Goal: Transaction & Acquisition: Purchase product/service

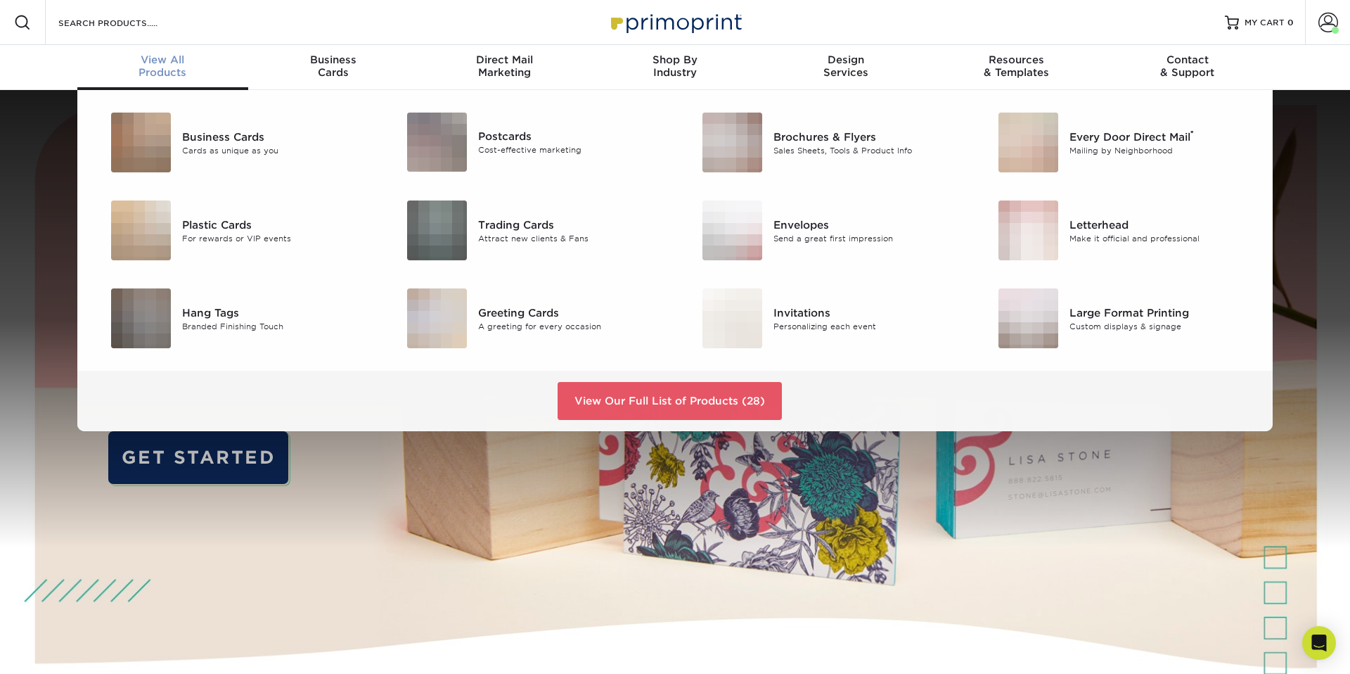
click at [167, 73] on div "View All Products" at bounding box center [162, 65] width 171 height 25
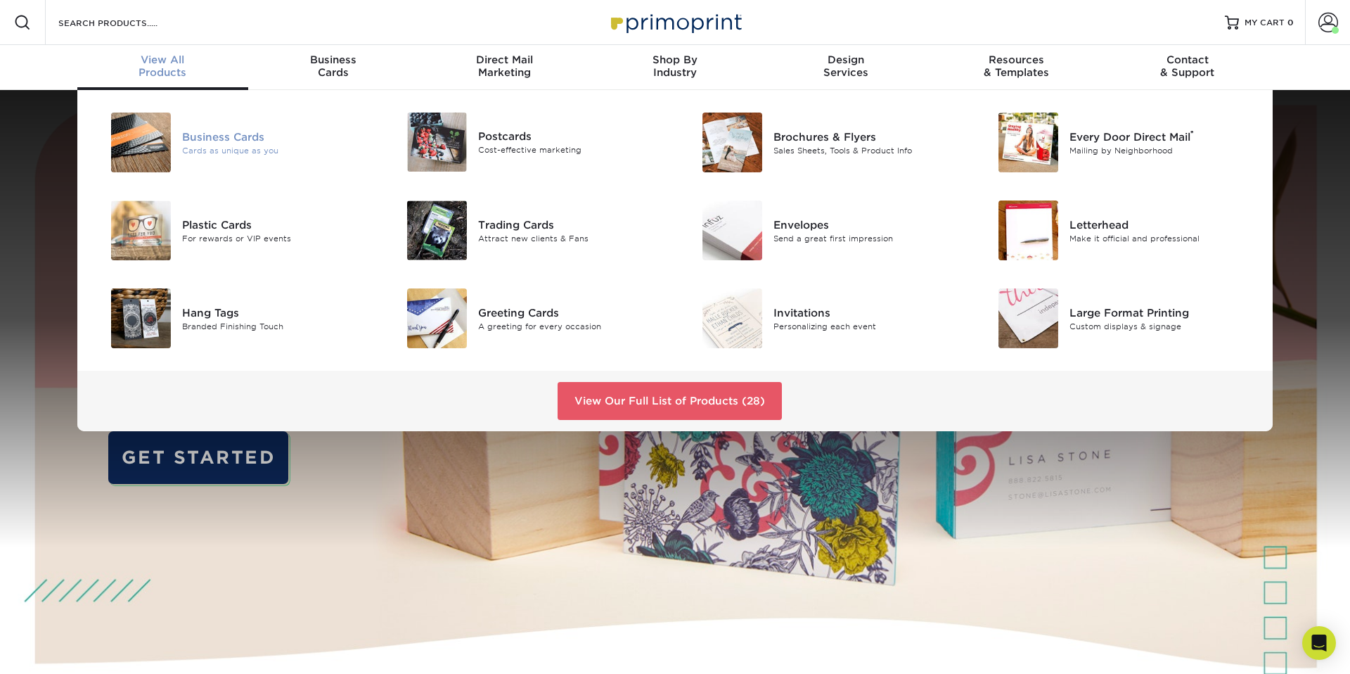
click at [220, 136] on div "Business Cards" at bounding box center [275, 136] width 186 height 15
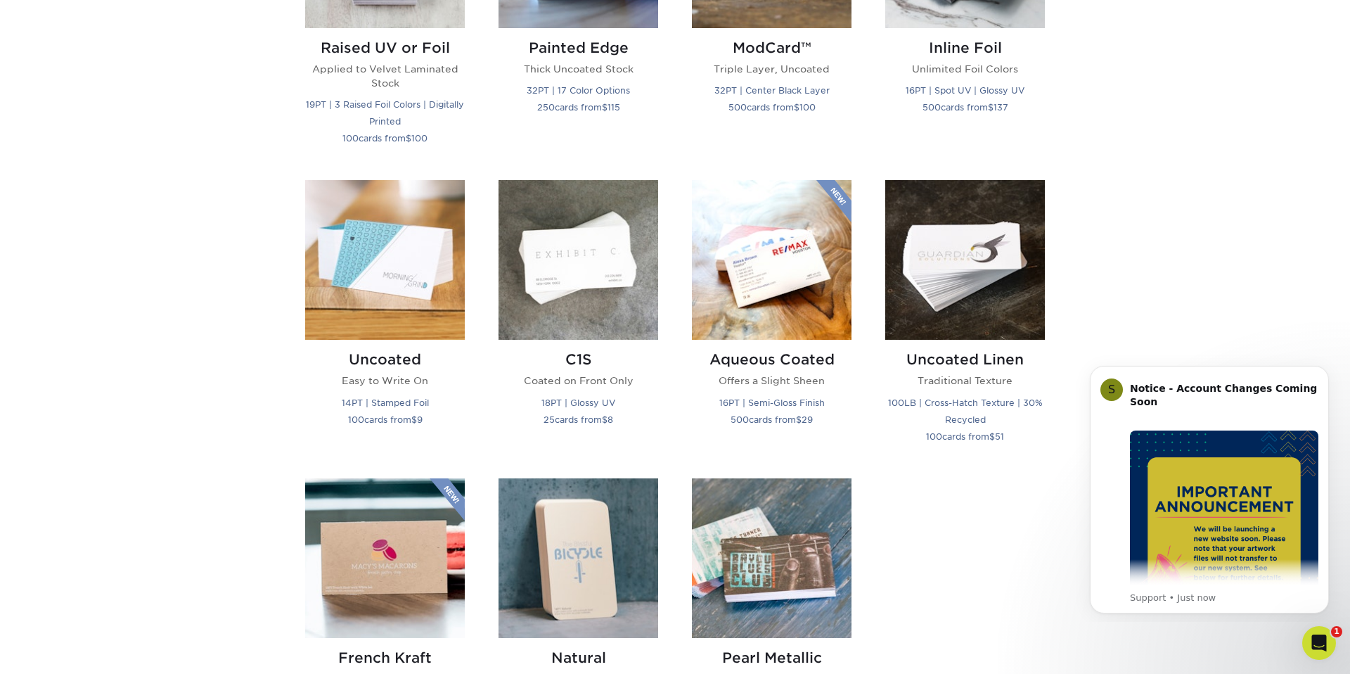
scroll to position [1121, 0]
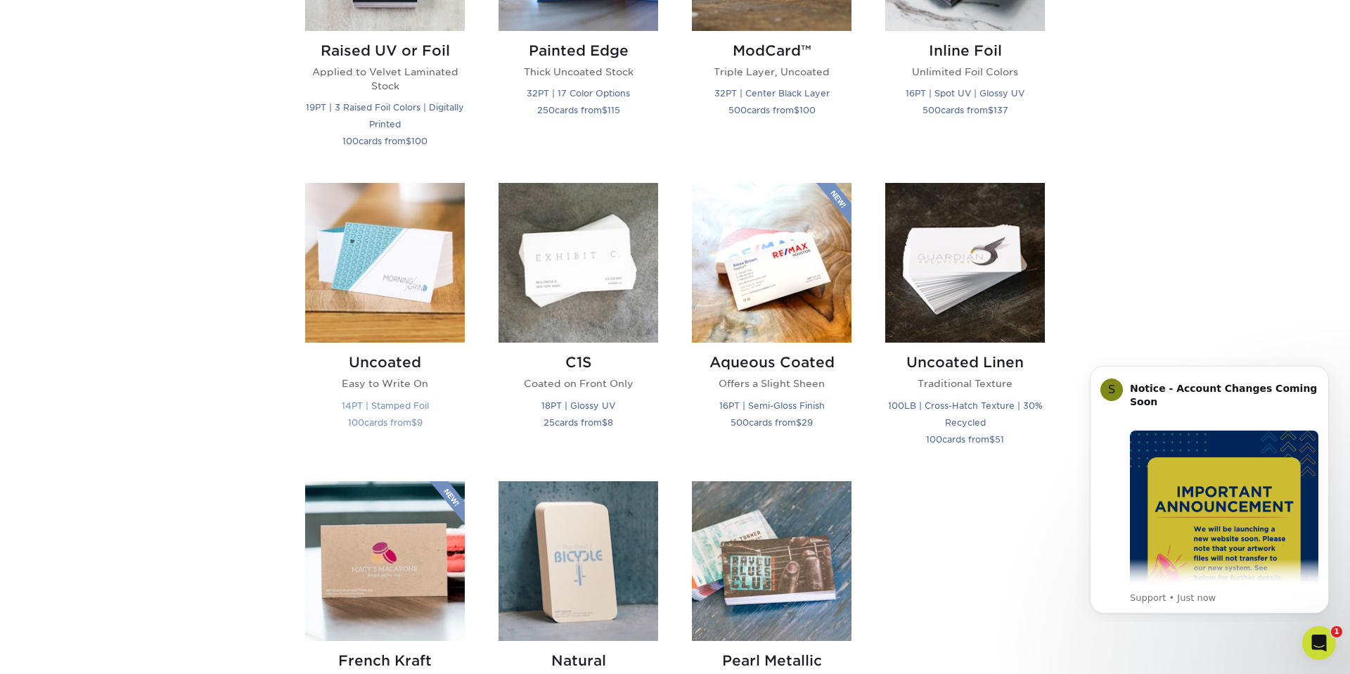
click at [439, 292] on img at bounding box center [385, 263] width 160 height 160
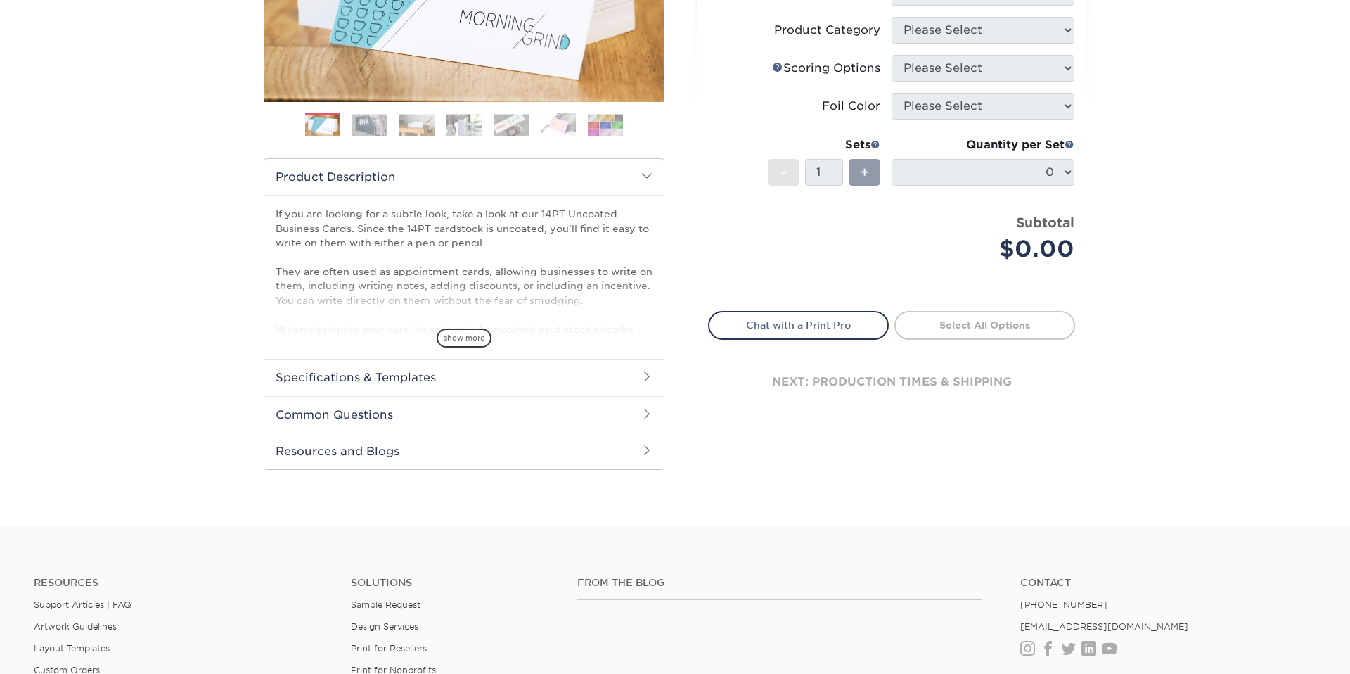
scroll to position [77, 0]
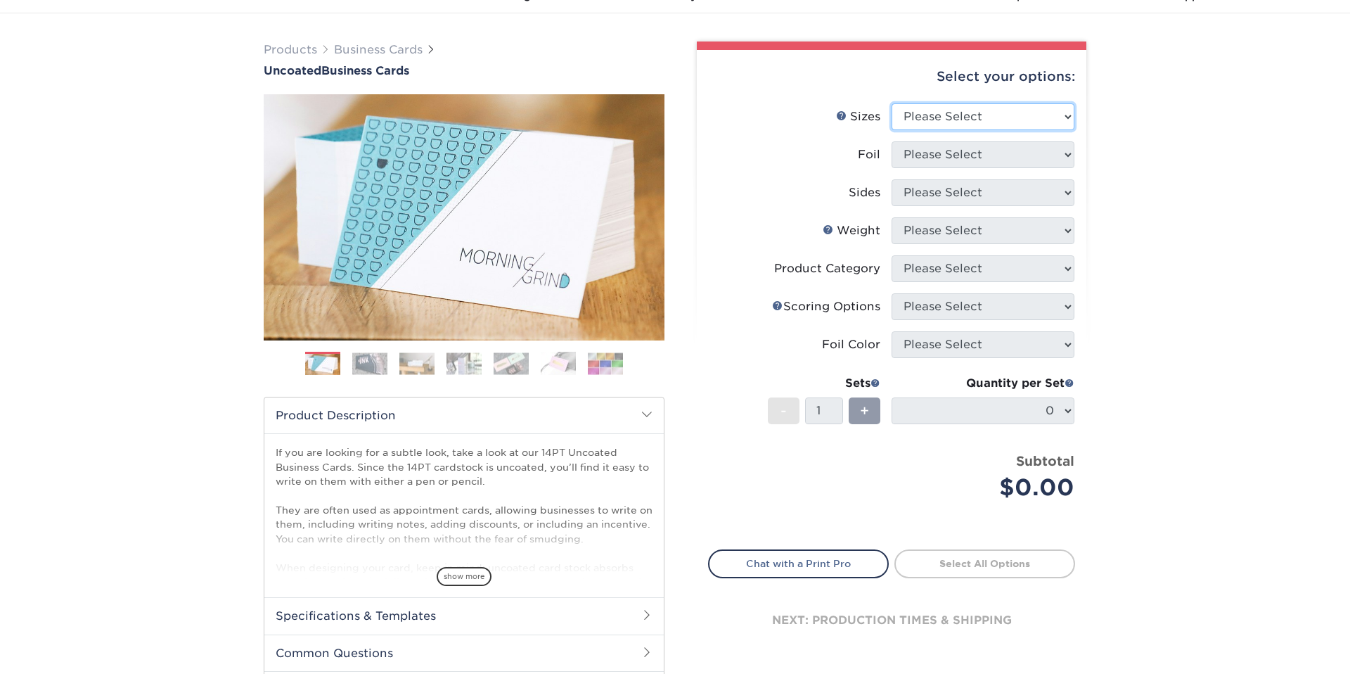
click at [972, 122] on select "Please Select 1.5" x 3.5" - Mini 1.75" x 3.5" - Mini 2" x 3.5" - Standard 2" x …" at bounding box center [983, 116] width 183 height 27
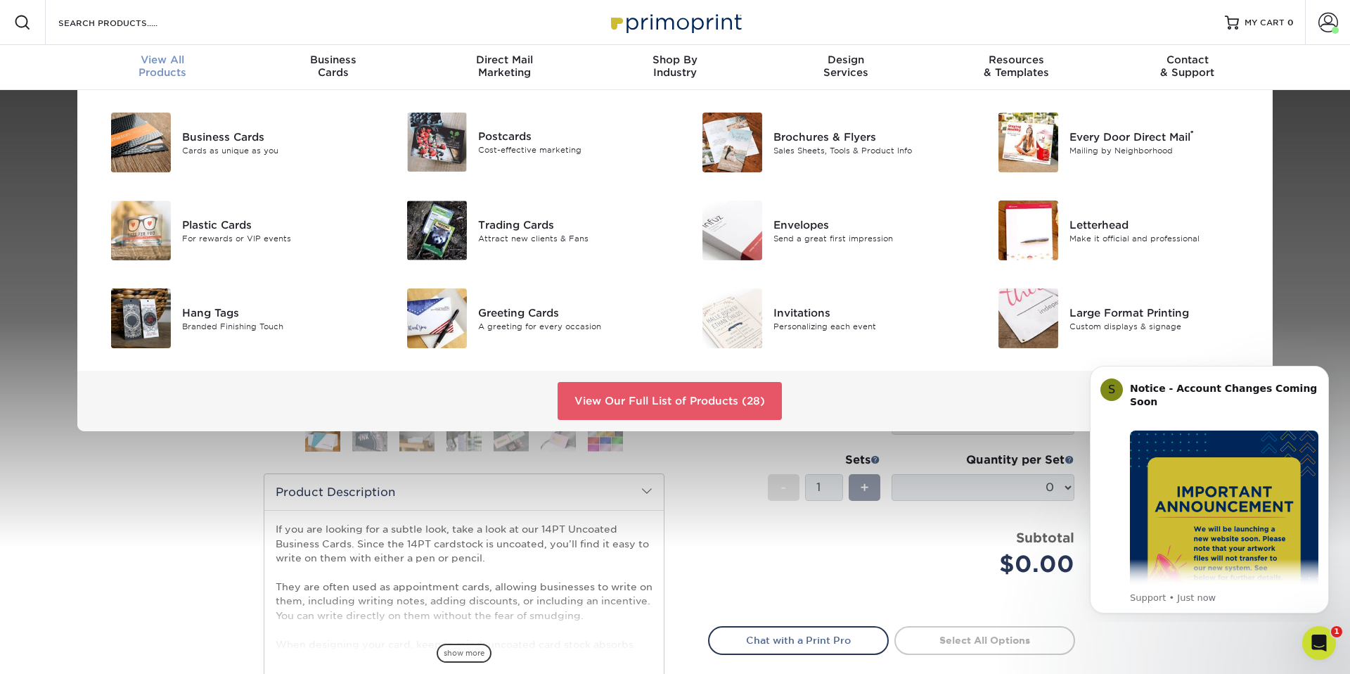
scroll to position [0, 0]
